Goal: Task Accomplishment & Management: Manage account settings

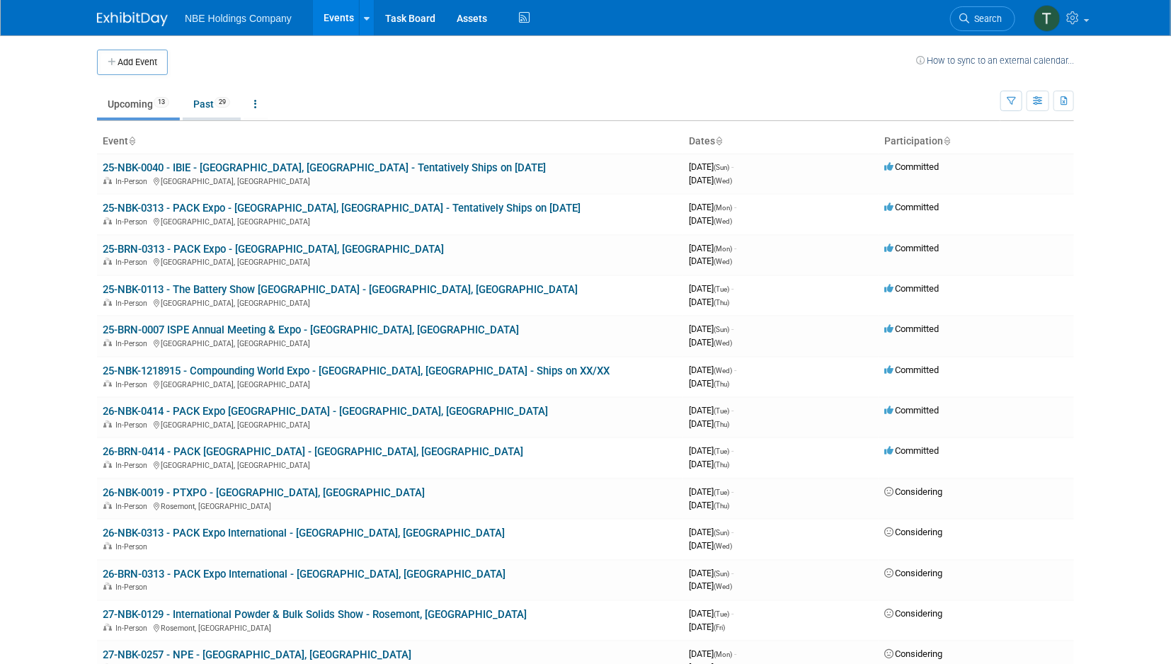
click at [208, 102] on link "Past 29" at bounding box center [212, 104] width 58 height 27
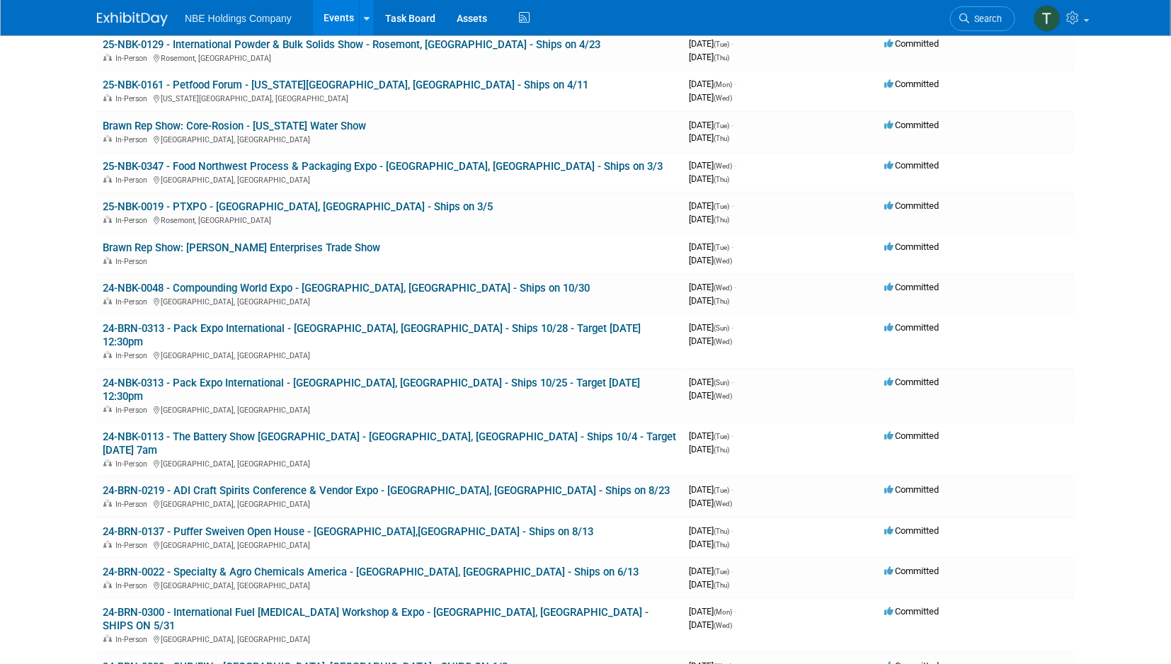
scroll to position [393, 0]
click at [234, 323] on link "24-BRN-0313 - Pack Expo International - [GEOGRAPHIC_DATA], [GEOGRAPHIC_DATA] - …" at bounding box center [372, 336] width 538 height 26
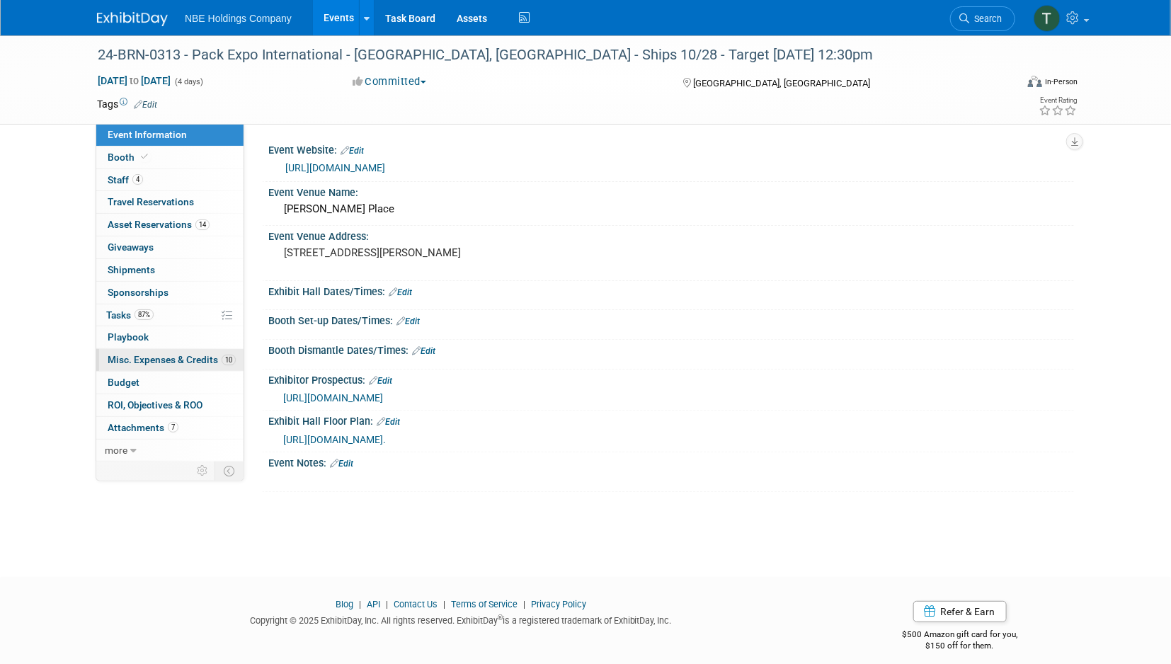
click at [159, 357] on span "Misc. Expenses & Credits 10" at bounding box center [172, 359] width 128 height 11
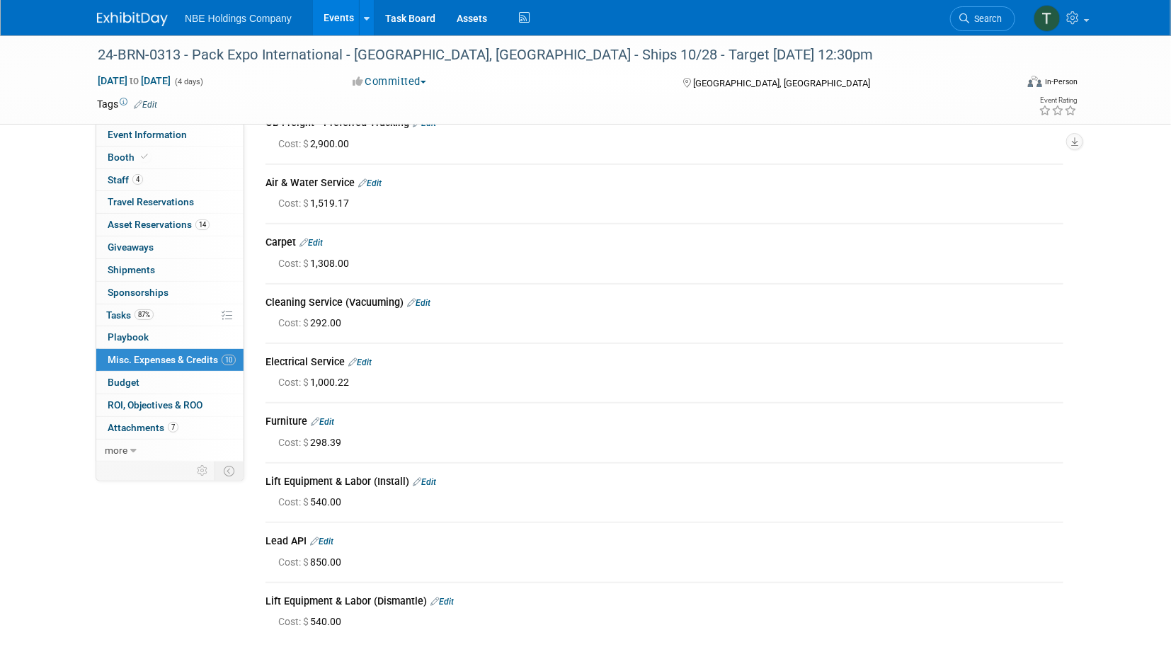
scroll to position [142, 0]
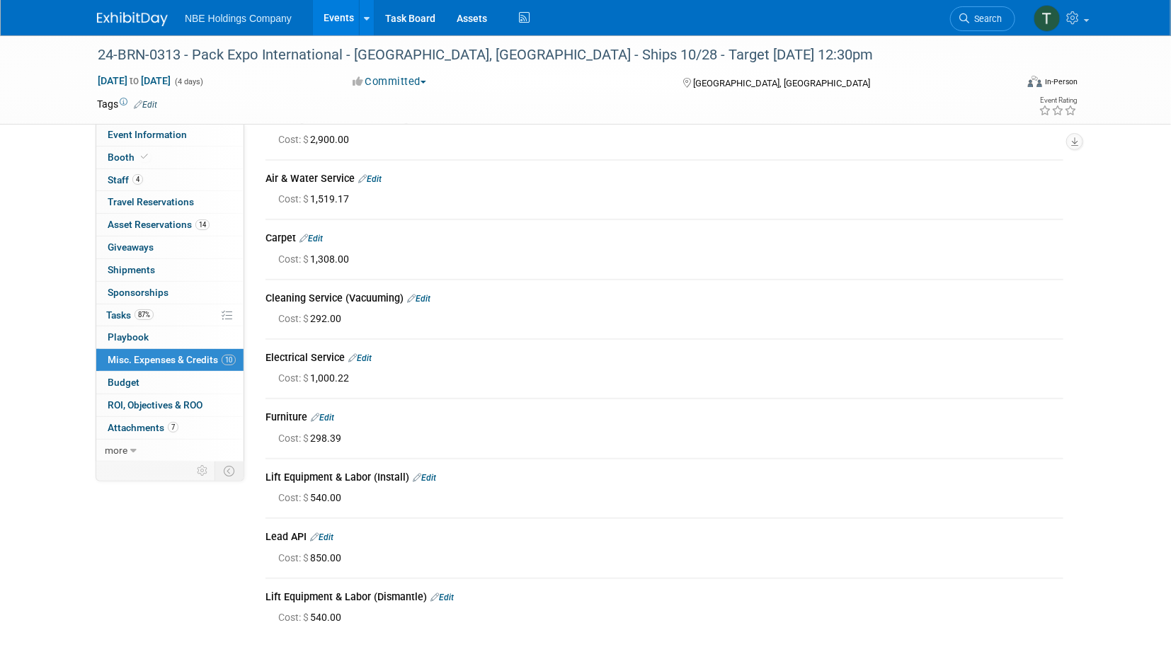
click at [333, 416] on link "Edit" at bounding box center [322, 418] width 23 height 10
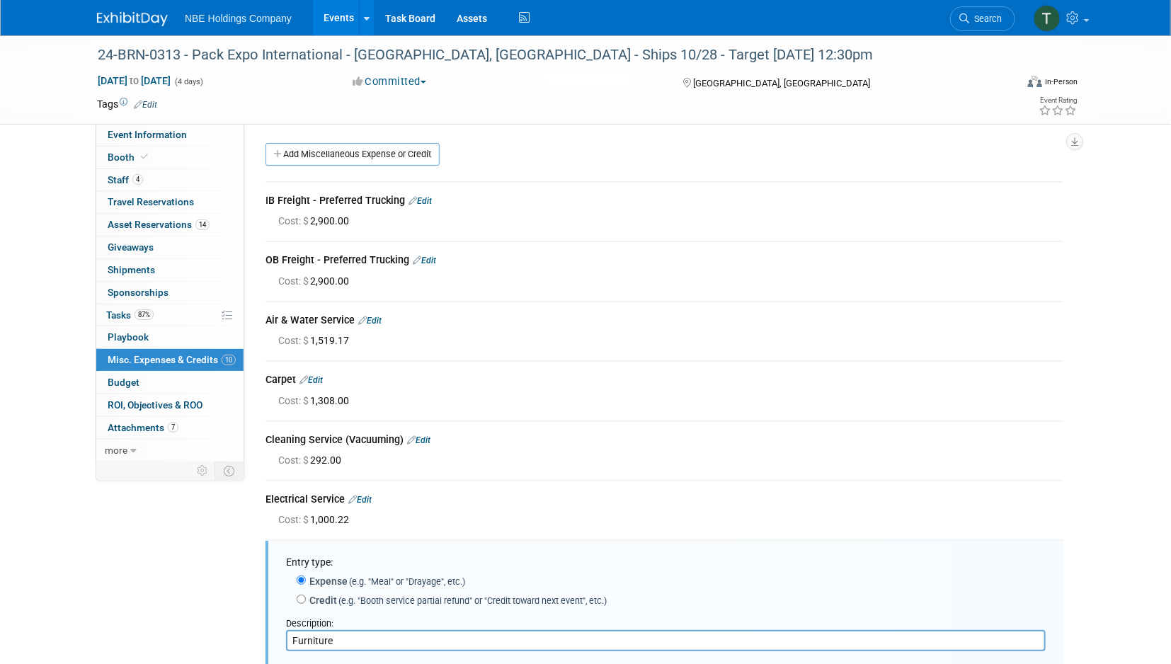
scroll to position [0, 0]
click at [673, 357] on td "Air & Water Service Edit Cost: $ 1,519.17" at bounding box center [664, 331] width 798 height 59
click at [180, 517] on div "Event Information Event Info Booth Booth 4 Staff 4 Staff 0 Travel Reservations …" at bounding box center [585, 609] width 998 height 1149
click at [830, 50] on div "24-BRN-0313 - Pack Expo International - [GEOGRAPHIC_DATA], [GEOGRAPHIC_DATA] - …" at bounding box center [543, 54] width 901 height 25
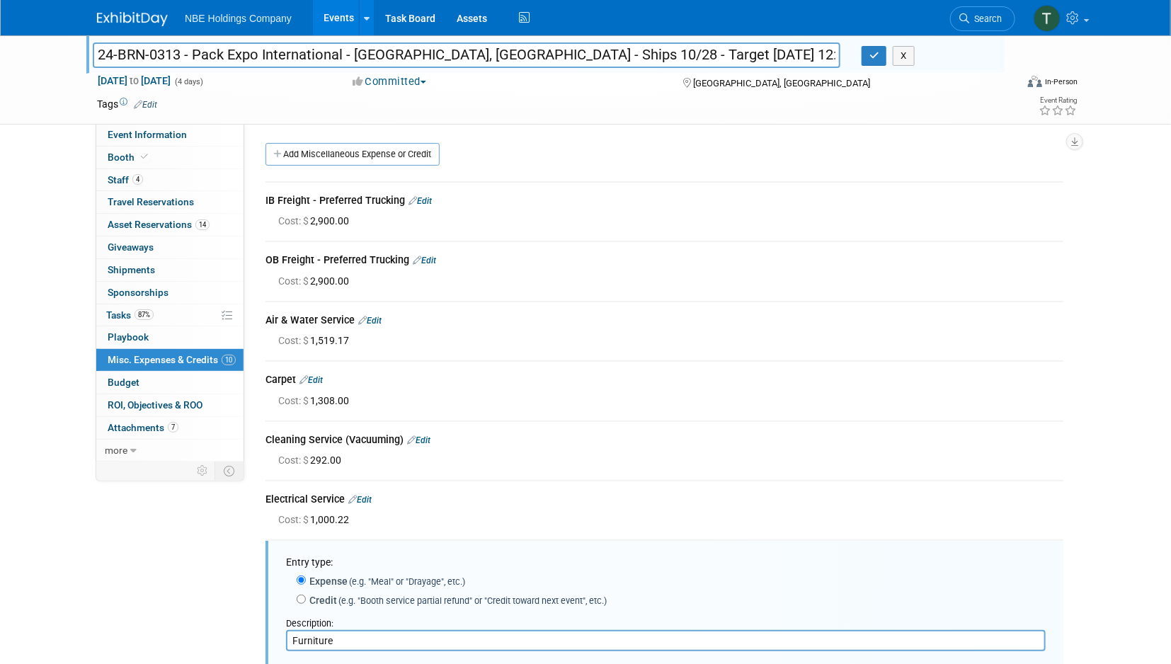
click at [202, 575] on div "Event Information Event Info Booth Booth 4 Staff 4 Staff 0 Travel Reservations …" at bounding box center [585, 609] width 998 height 1149
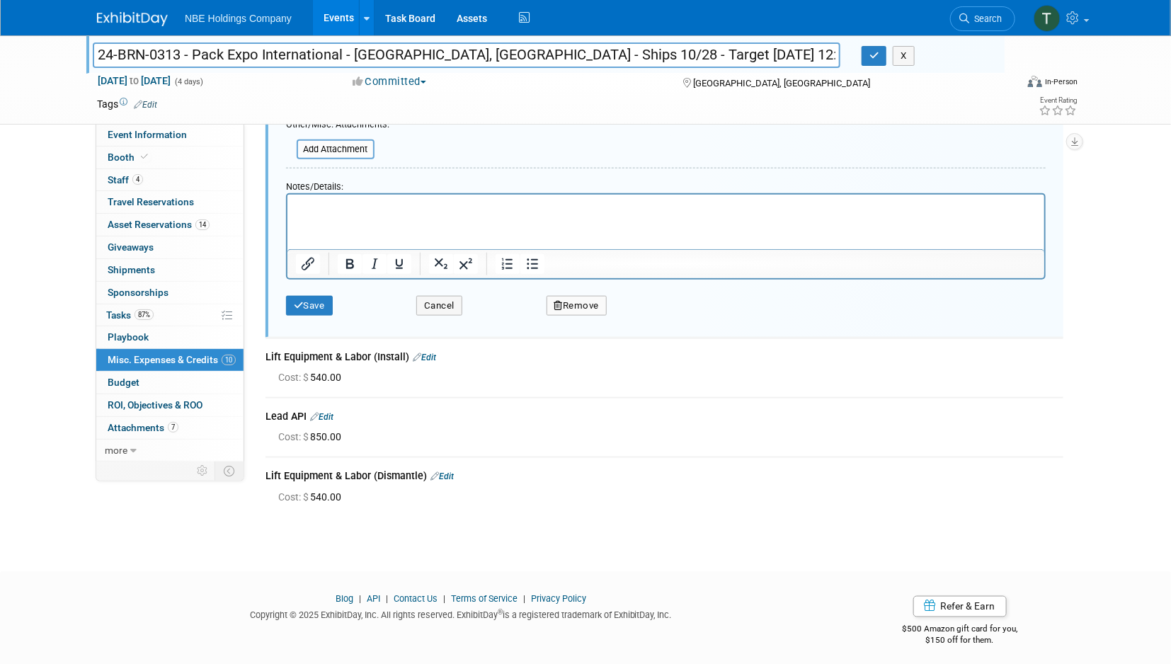
scroll to position [670, 0]
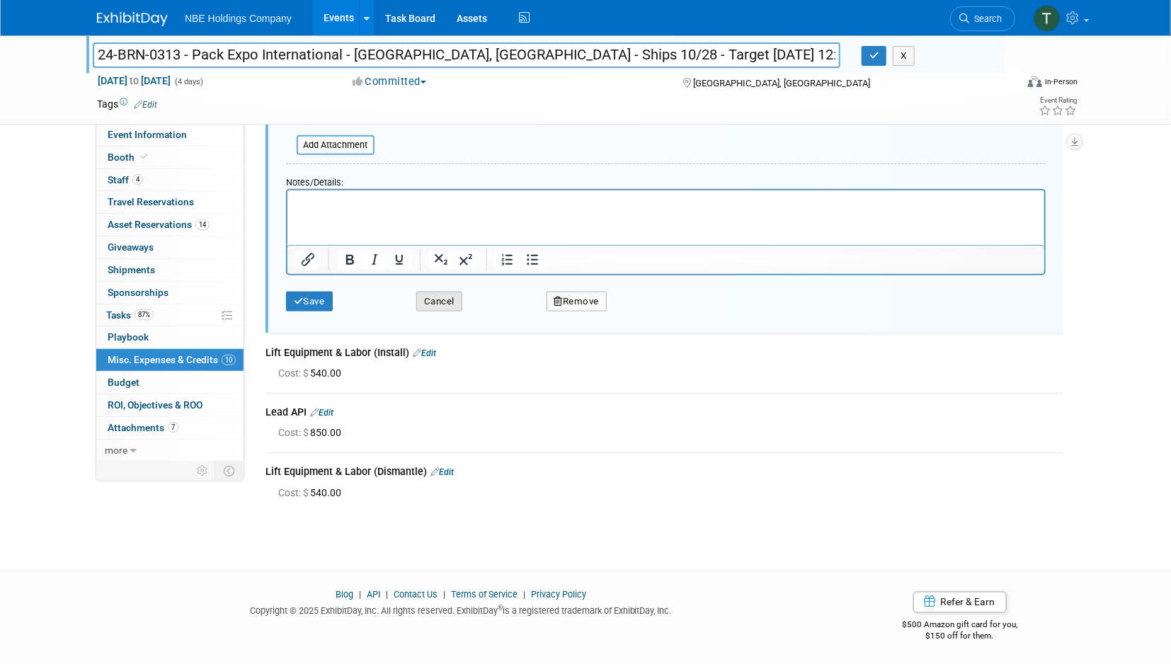
click at [445, 302] on button "Cancel" at bounding box center [439, 302] width 46 height 20
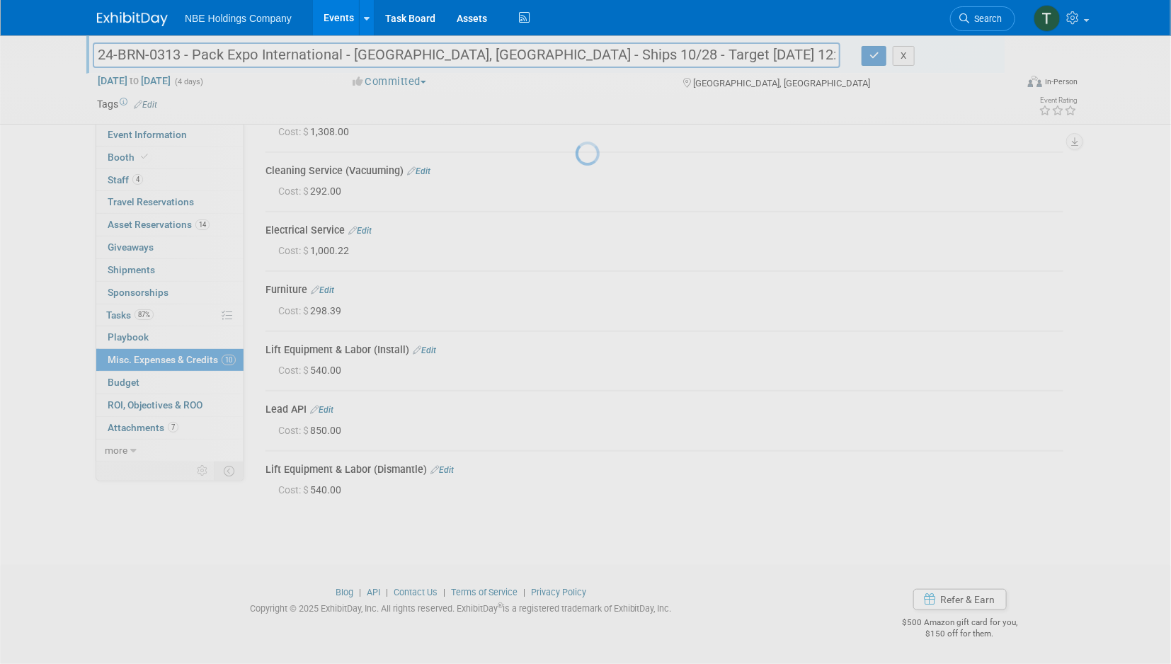
scroll to position [266, 0]
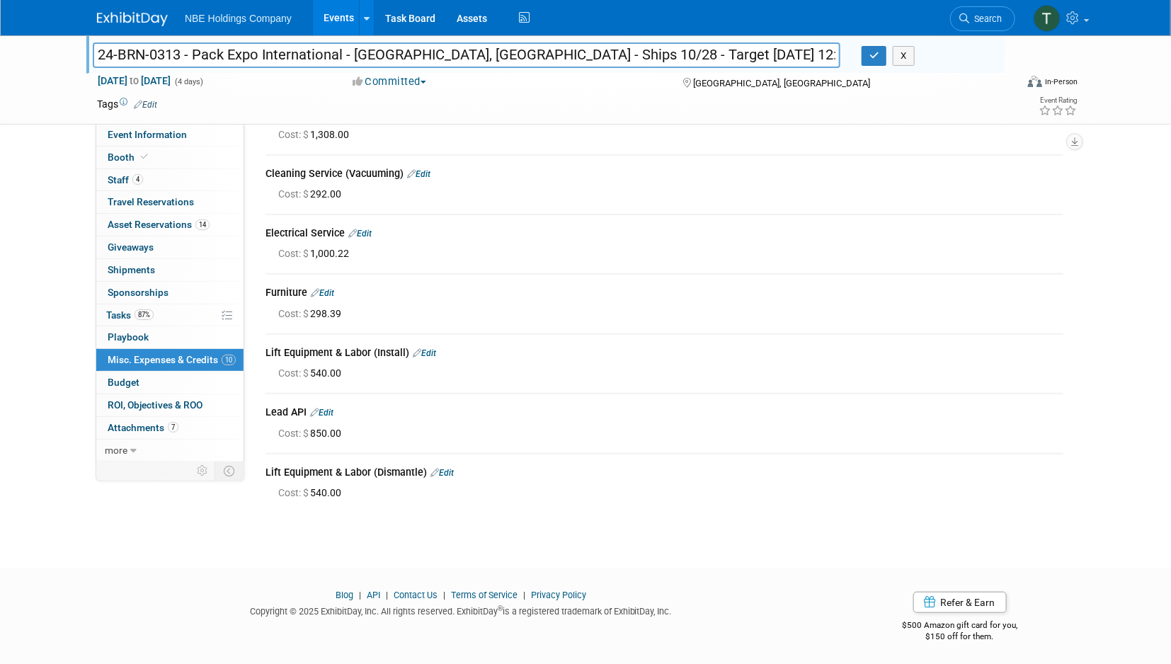
click at [150, 578] on div at bounding box center [585, 580] width 1171 height 18
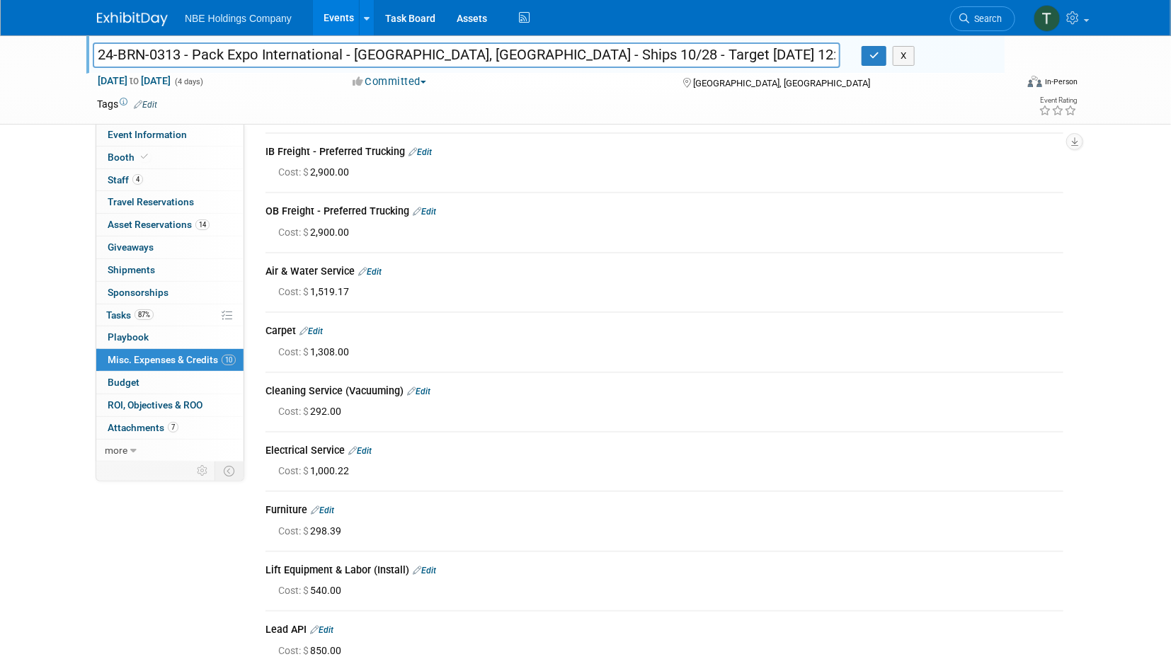
scroll to position [0, 0]
